Goal: Obtain resource: Obtain resource

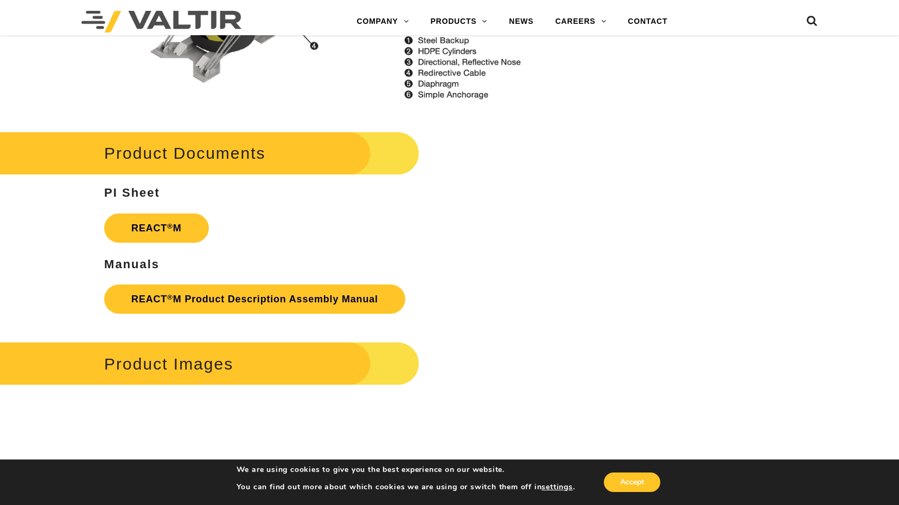
scroll to position [1356, 0]
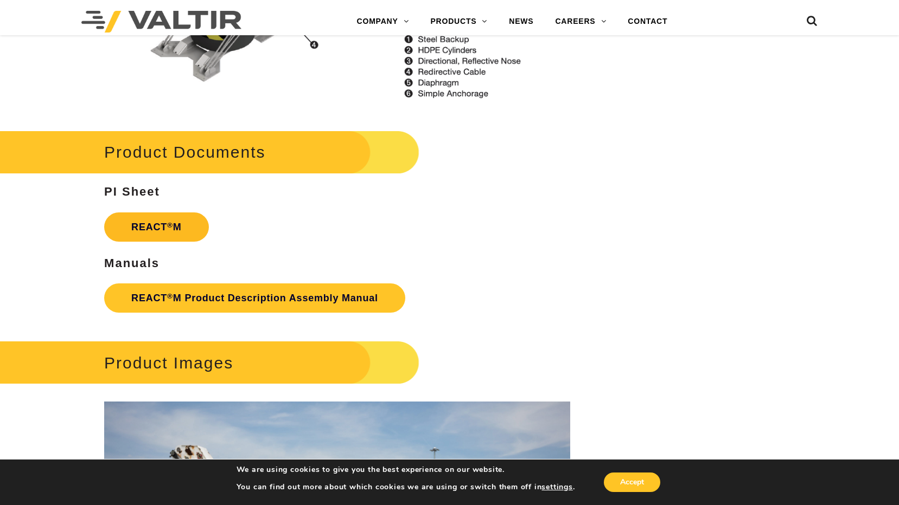
click at [195, 225] on link "REACT ® M" at bounding box center [156, 227] width 105 height 29
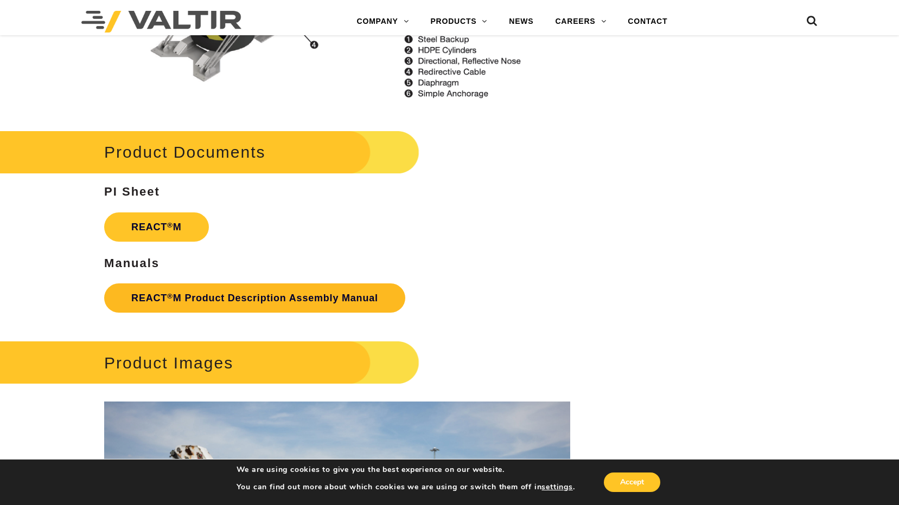
click at [177, 297] on link "REACT ® M Product Description Assembly Manual" at bounding box center [254, 298] width 301 height 29
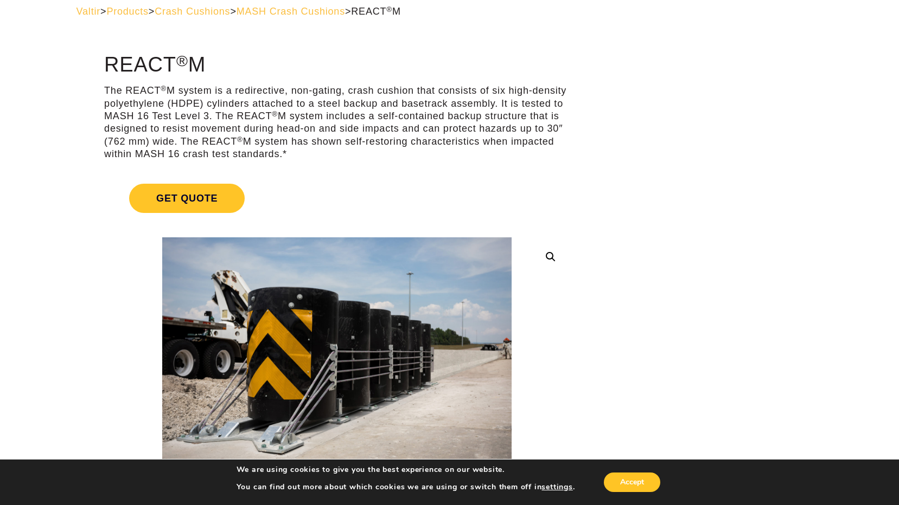
scroll to position [0, 0]
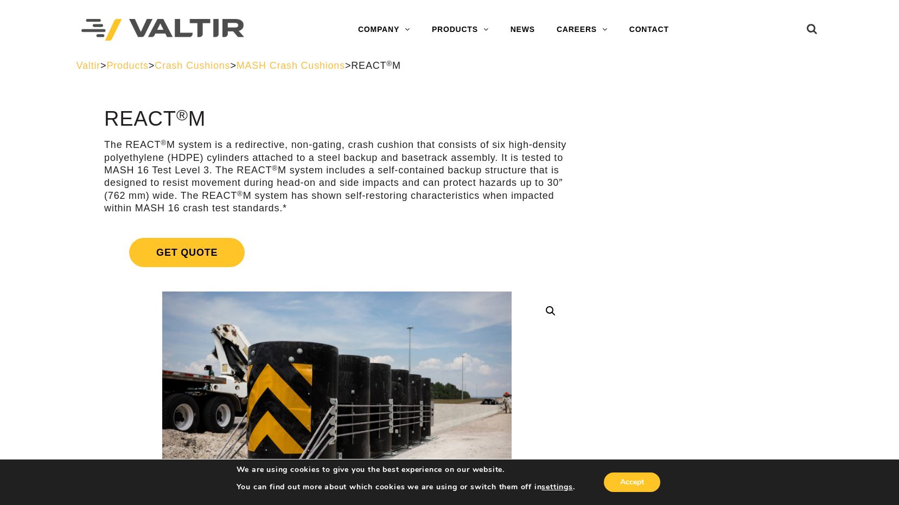
click at [223, 68] on span "Crash Cushions" at bounding box center [192, 65] width 75 height 11
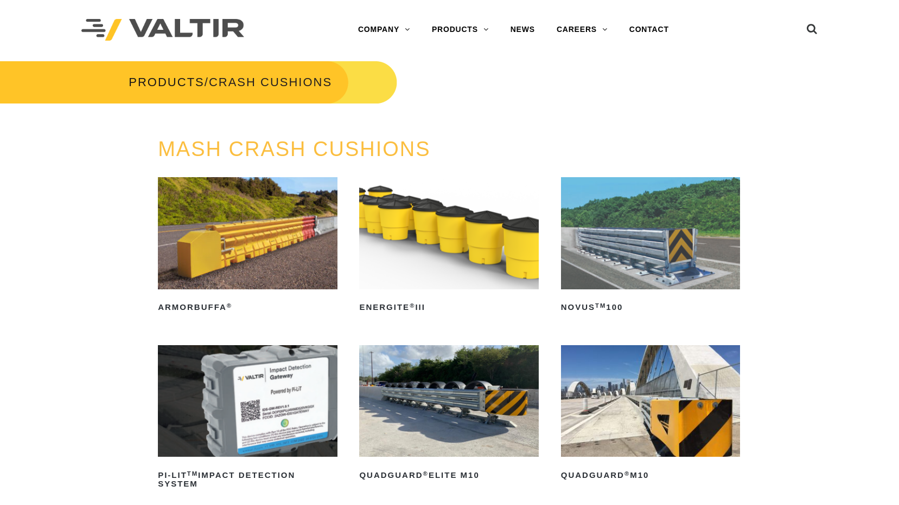
click at [666, 236] on img at bounding box center [650, 233] width 179 height 112
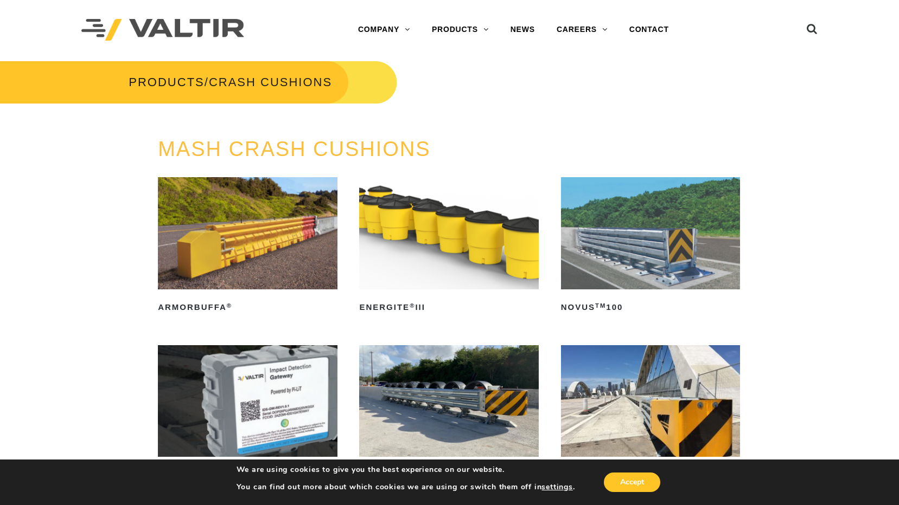
click at [702, 200] on img at bounding box center [650, 233] width 179 height 112
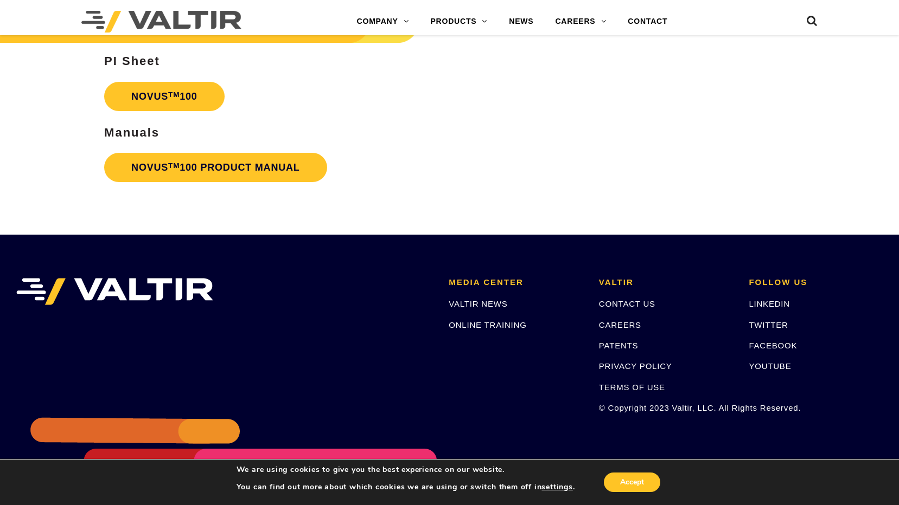
scroll to position [2326, 0]
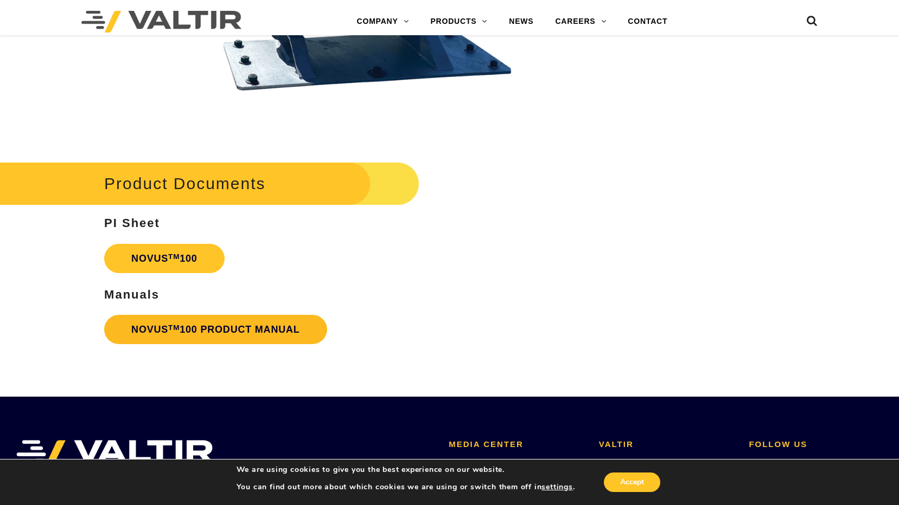
click at [195, 330] on link "NOVUS TM 100 PRODUCT MANUAL" at bounding box center [215, 329] width 223 height 29
